Goal: Information Seeking & Learning: Learn about a topic

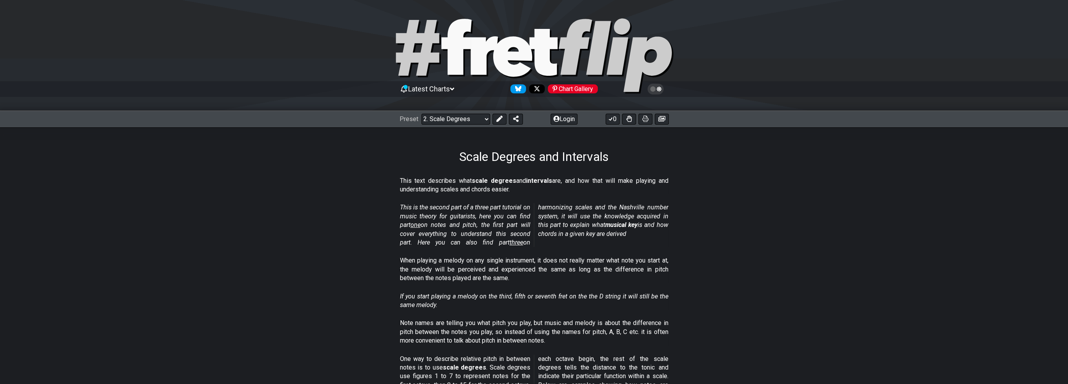
click at [450, 89] on span "Latest Charts" at bounding box center [429, 89] width 42 height 8
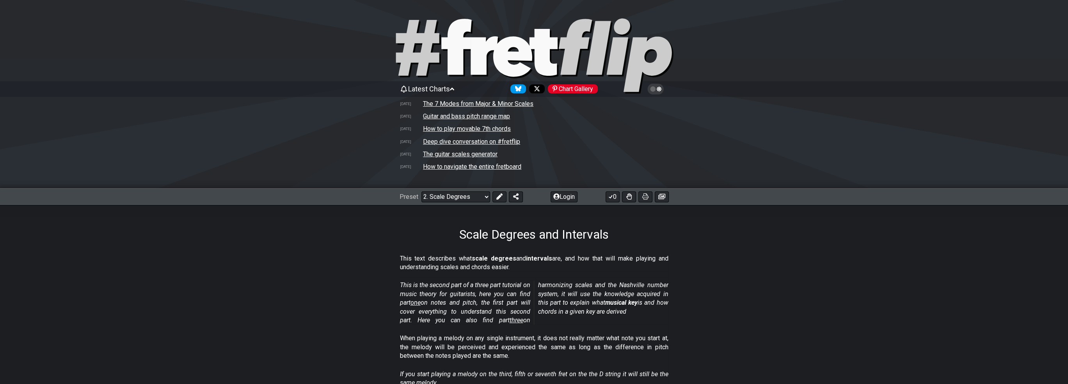
click at [369, 235] on div "Scale Degrees and Intervals" at bounding box center [534, 223] width 1068 height 37
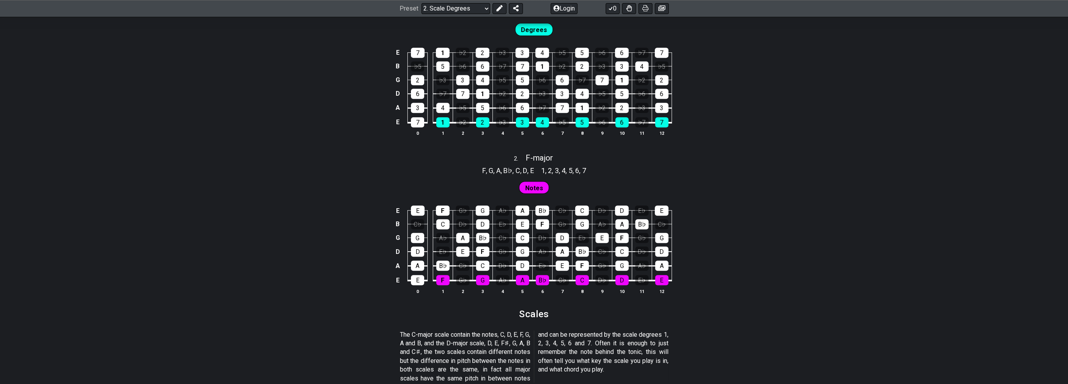
scroll to position [624, 0]
click at [522, 108] on div "6" at bounding box center [522, 107] width 13 height 10
click at [523, 92] on div "2" at bounding box center [522, 93] width 13 height 10
click at [526, 103] on div "6" at bounding box center [522, 107] width 13 height 10
click at [522, 92] on div "2" at bounding box center [522, 93] width 13 height 10
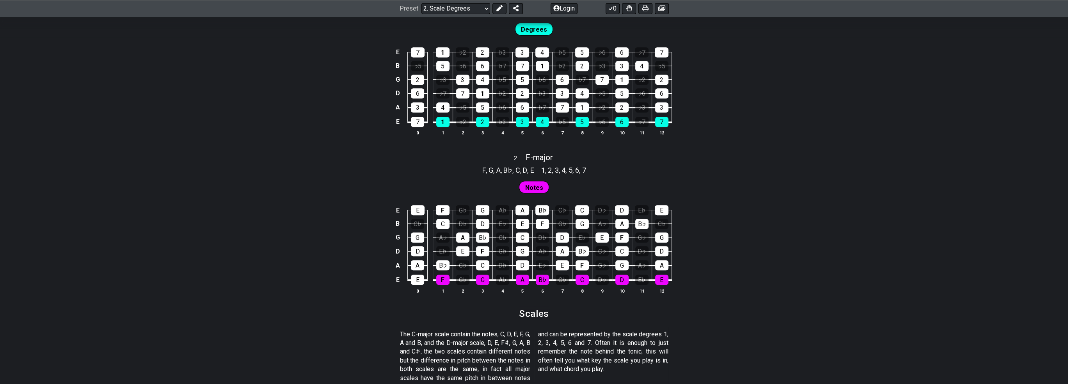
click at [723, 193] on div "Notes" at bounding box center [534, 185] width 1068 height 20
